Goal: Task Accomplishment & Management: Complete application form

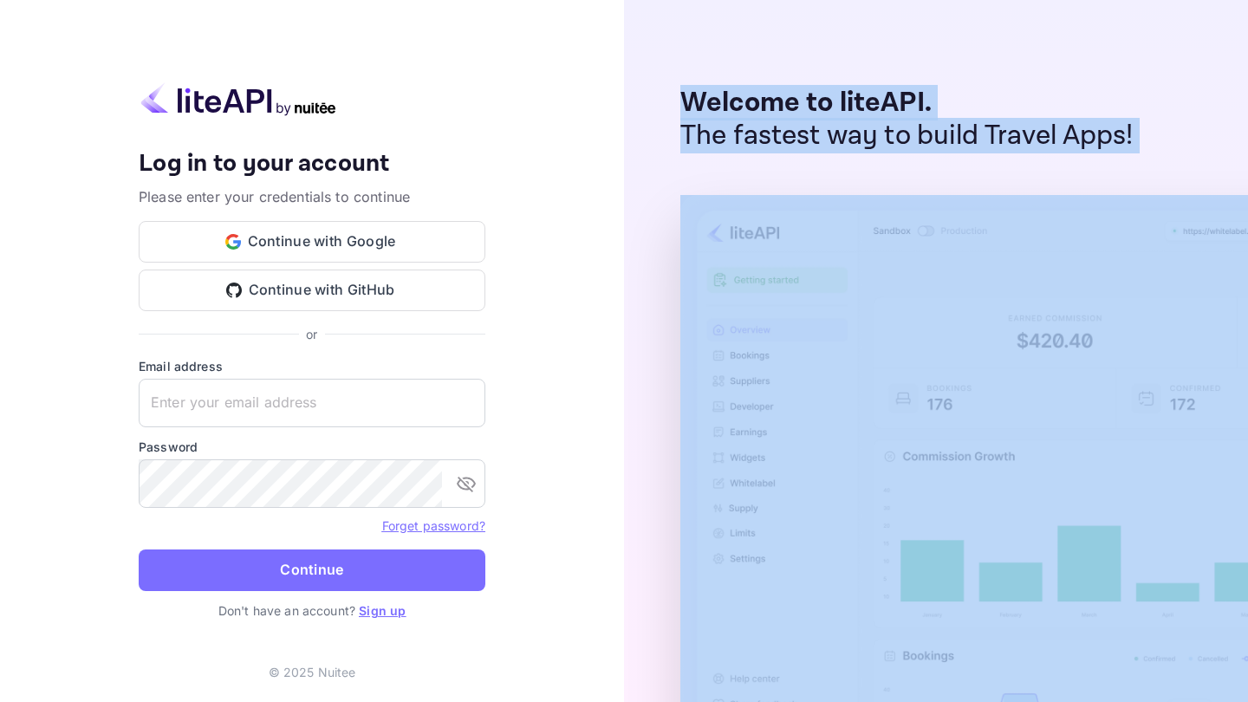
drag, startPoint x: 0, startPoint y: 0, endPoint x: 585, endPoint y: 237, distance: 631.0
click at [600, 231] on div "Your account has been created successfully, a confirmation link has been sent t…" at bounding box center [624, 351] width 1248 height 702
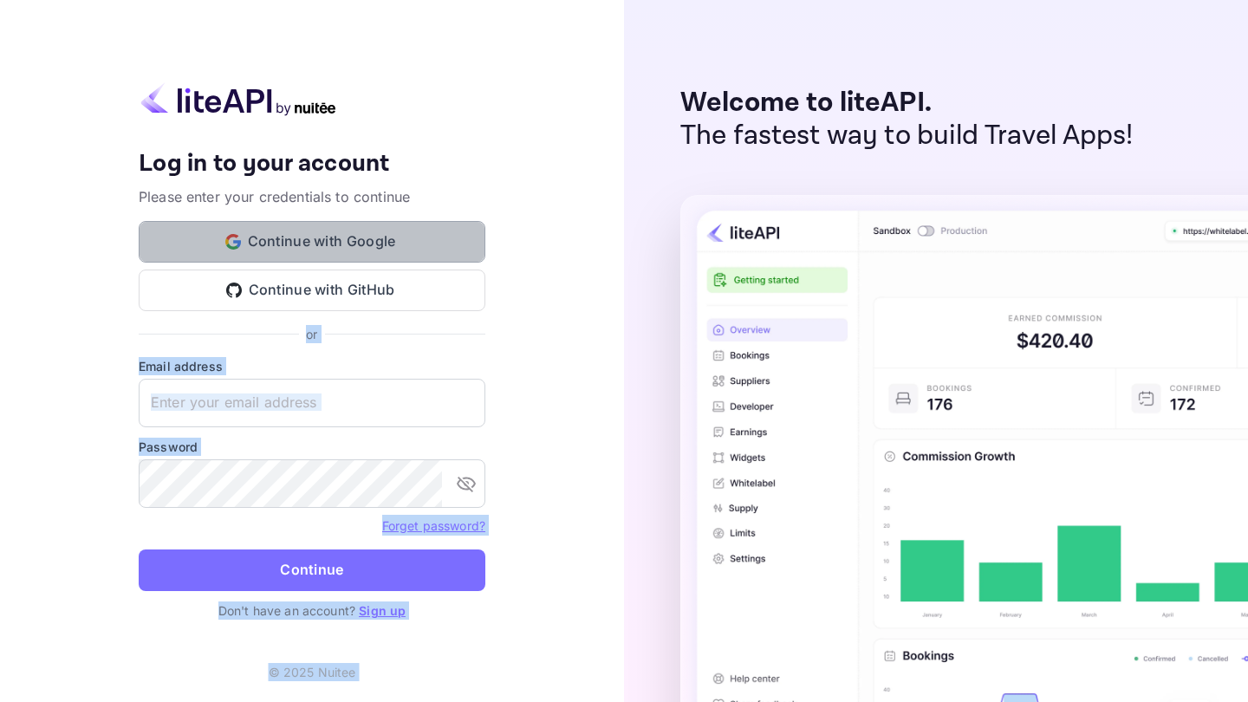
click at [369, 257] on button "Continue with Google" at bounding box center [312, 242] width 347 height 42
click at [293, 246] on button "Continue with Google" at bounding box center [312, 242] width 347 height 42
click at [386, 249] on button "Continue with Google" at bounding box center [312, 242] width 347 height 42
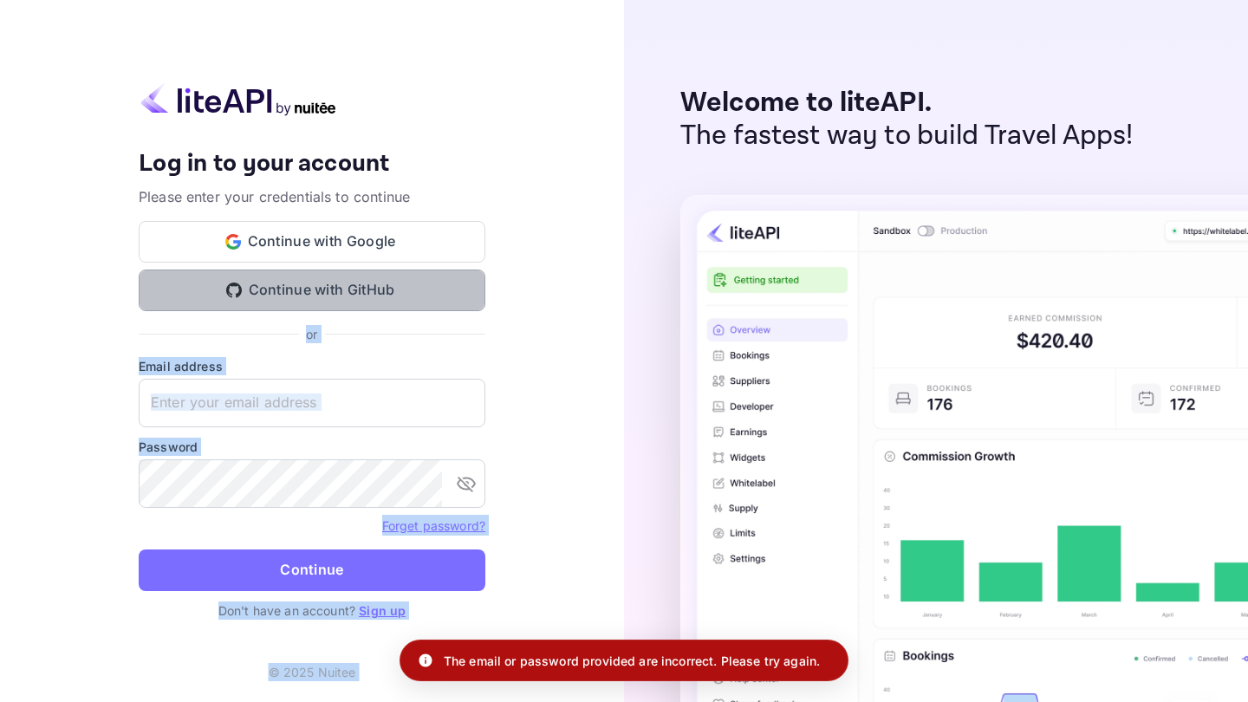
click at [302, 292] on button "Continue with GitHub" at bounding box center [312, 291] width 347 height 42
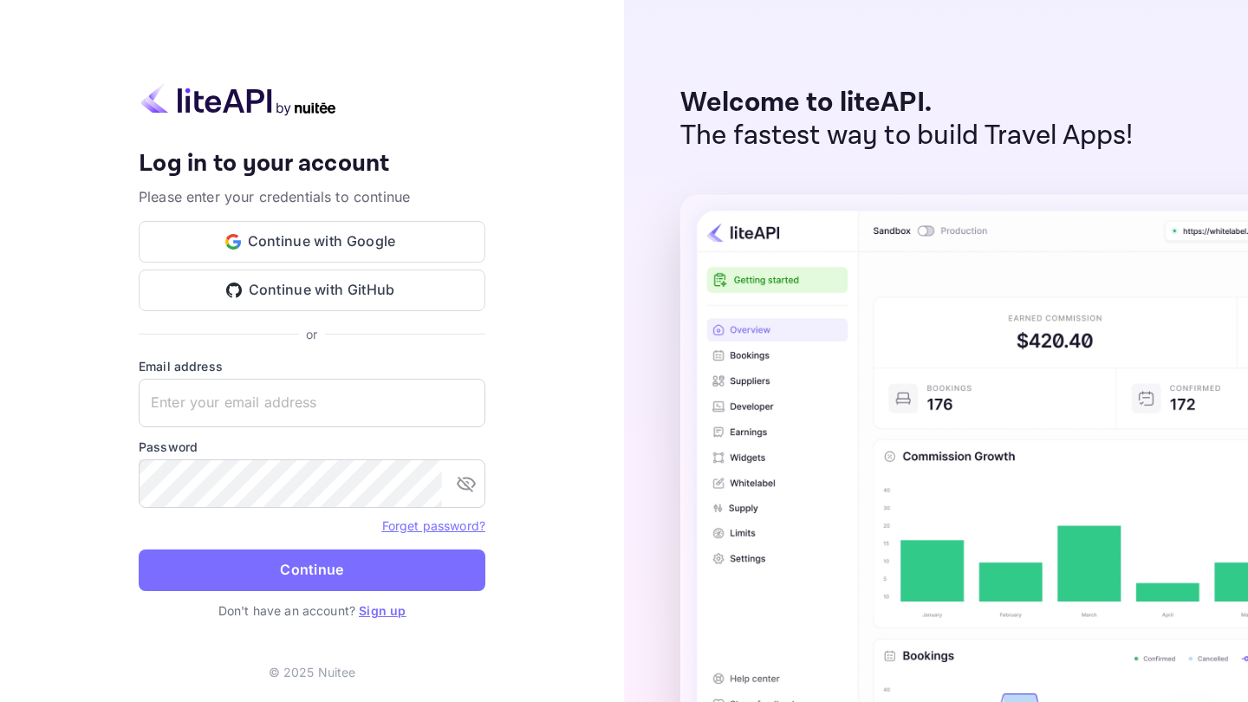
click at [389, 610] on link "Sign up" at bounding box center [382, 610] width 47 height 15
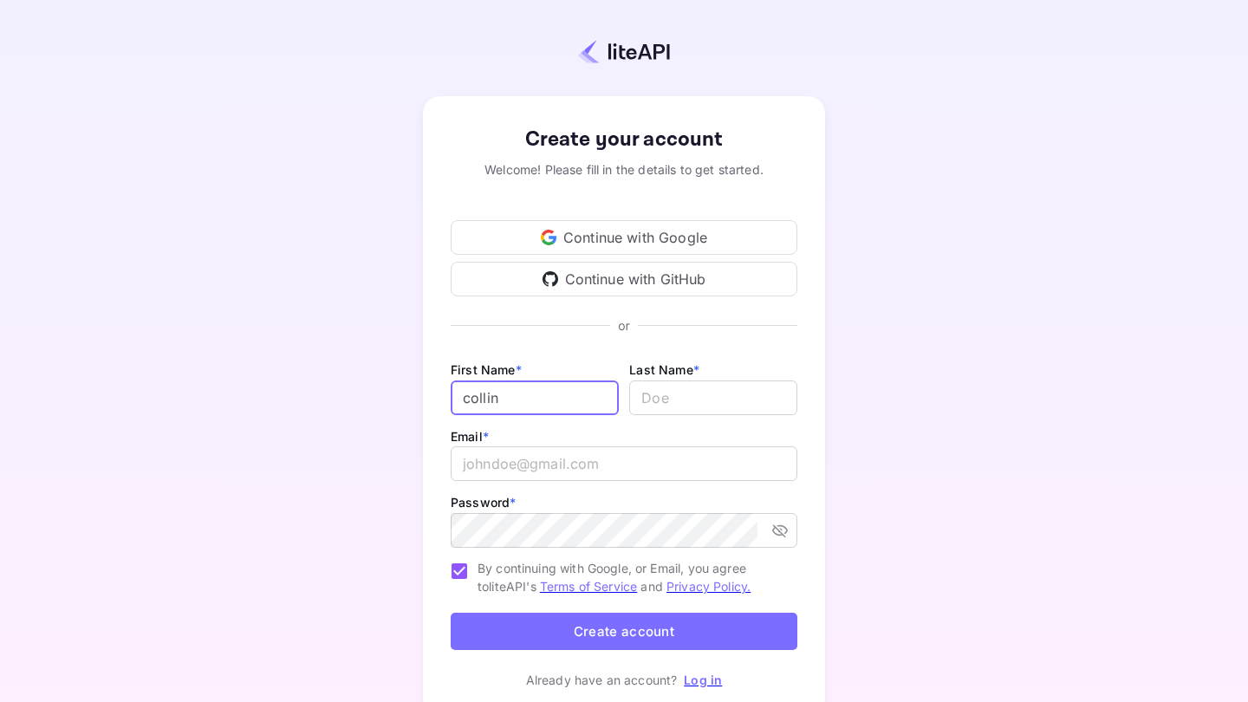
type input "collin"
type input "[PERSON_NAME]"
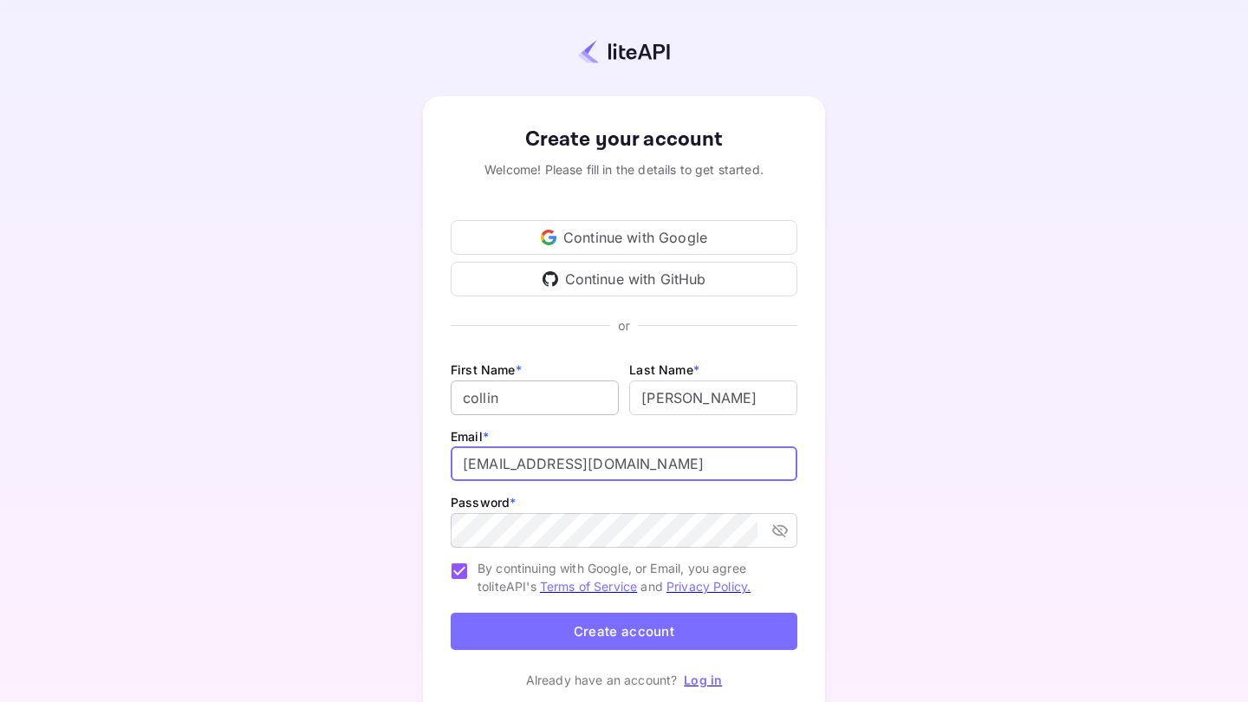
type input "[EMAIL_ADDRESS][DOMAIN_NAME]"
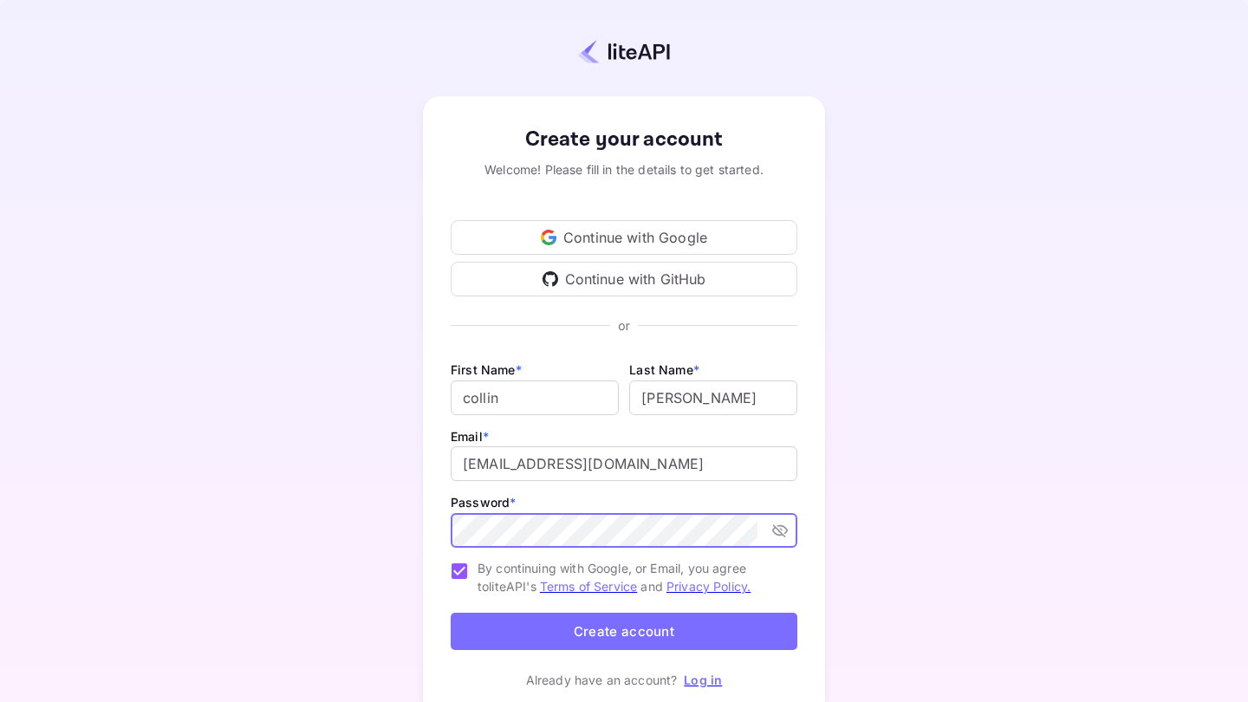
click at [543, 636] on button "Create account" at bounding box center [624, 631] width 347 height 37
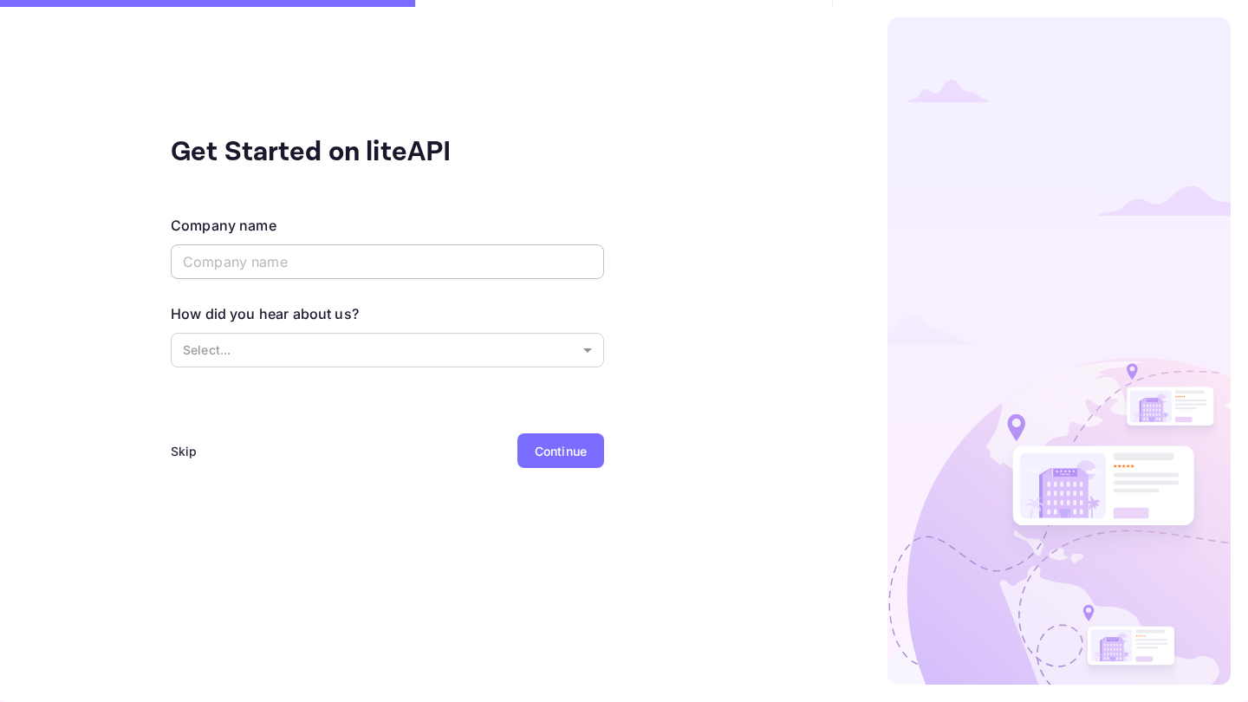
click at [423, 251] on input "text" at bounding box center [387, 261] width 433 height 35
